Goal: Book appointment/travel/reservation

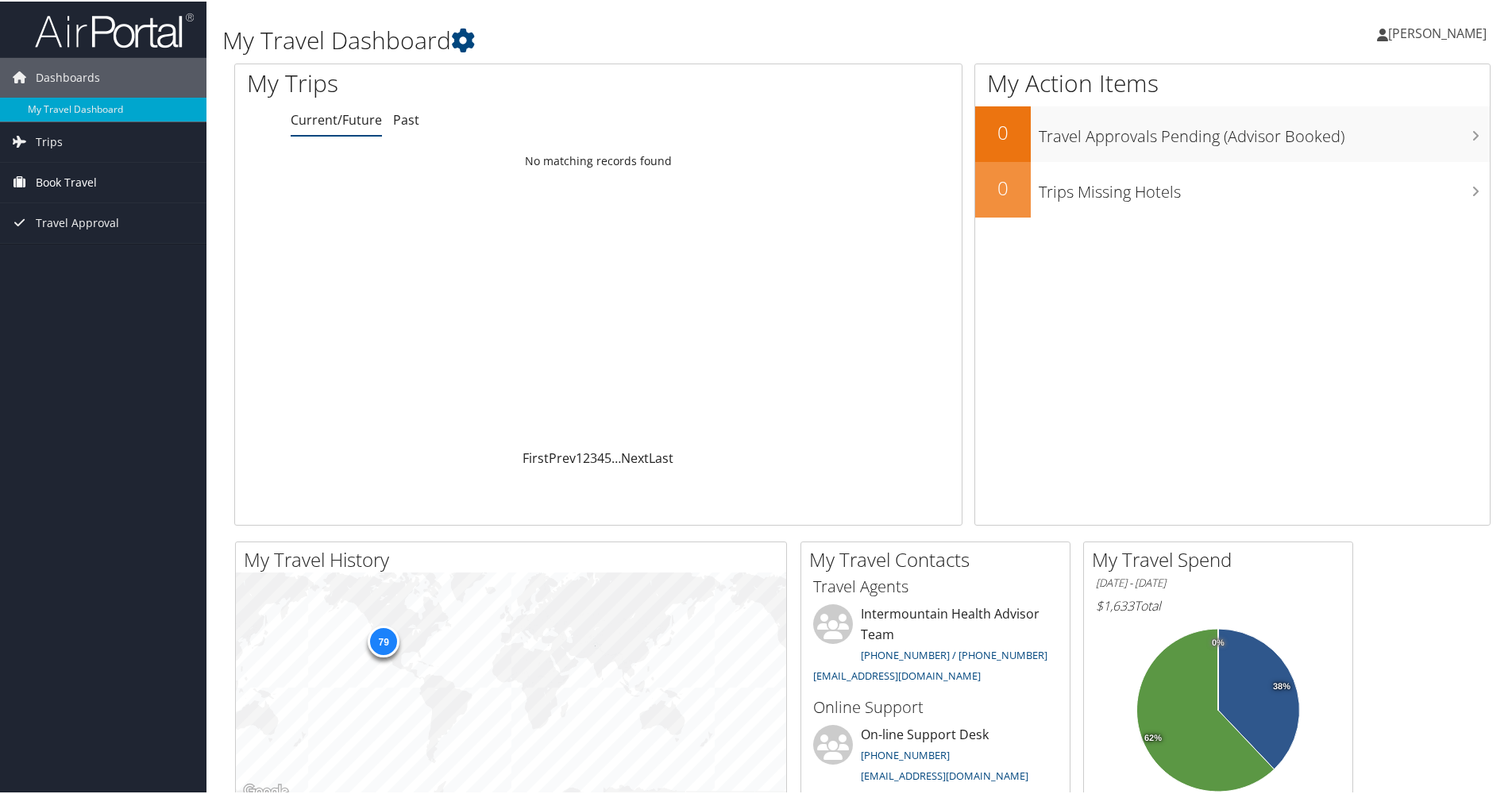
click at [72, 182] on span "Book Travel" at bounding box center [66, 181] width 62 height 40
click at [72, 265] on link "Book/Manage Online Trips" at bounding box center [103, 260] width 206 height 23
click at [79, 260] on link "Book/Manage Online Trips" at bounding box center [103, 260] width 206 height 23
